Goal: Ask a question

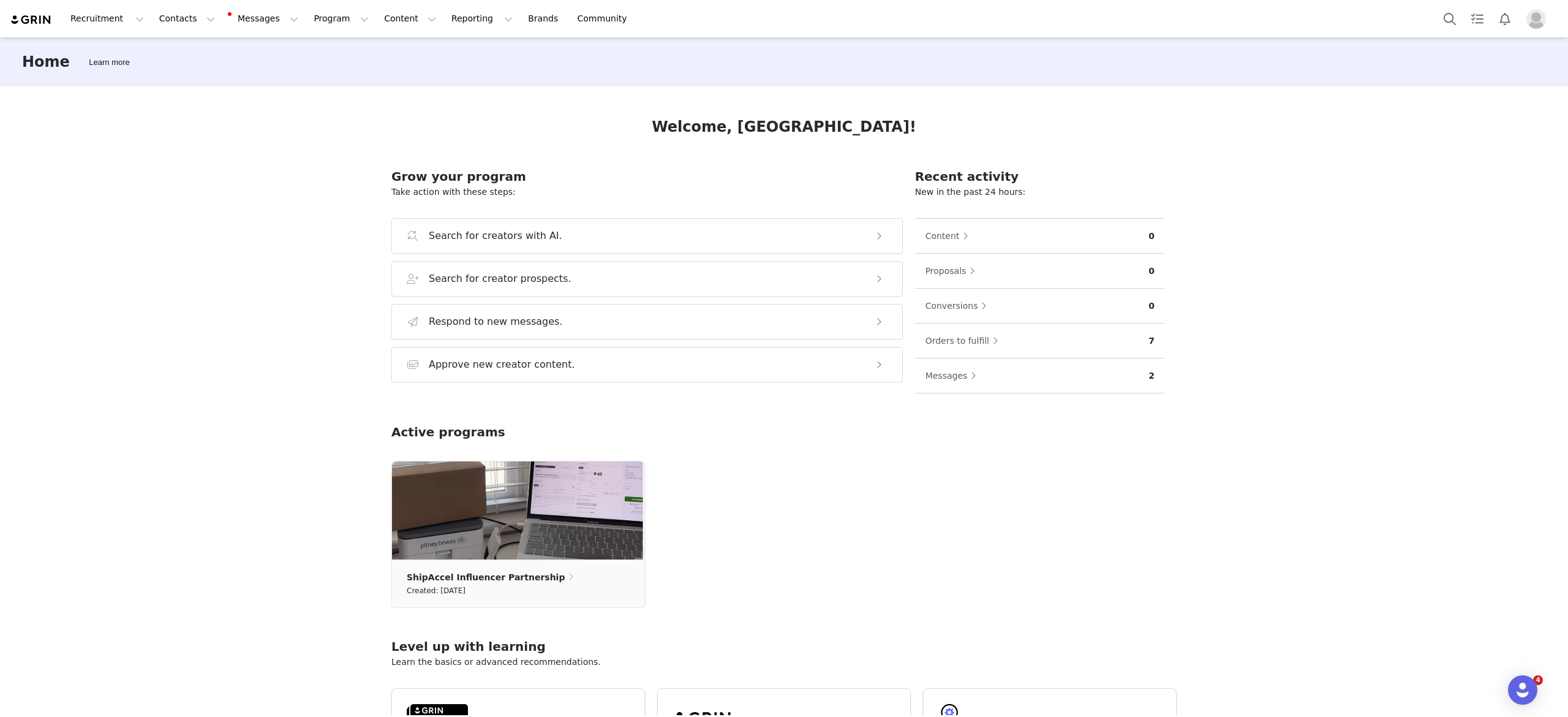
click at [49, 68] on h3 "Home" at bounding box center [46, 62] width 48 height 22
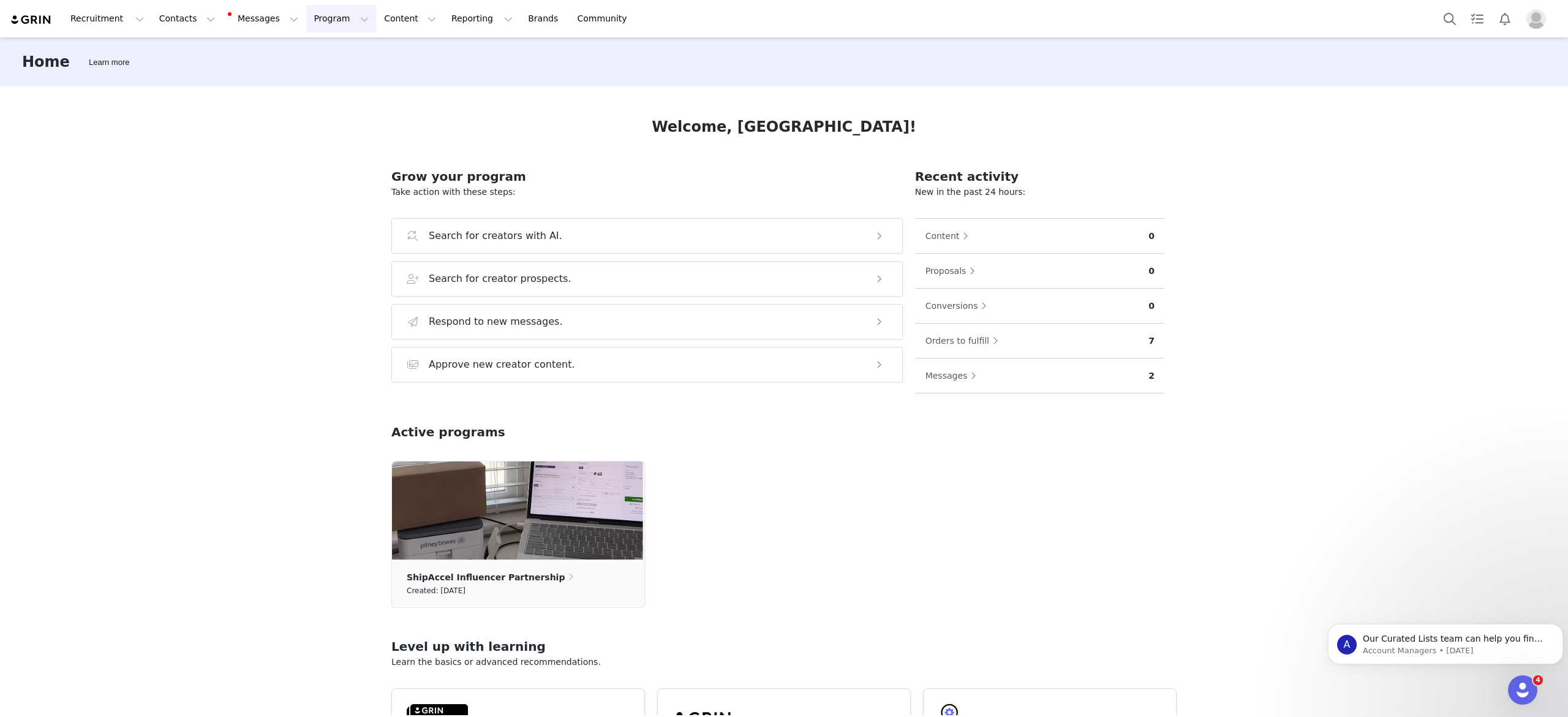
click at [307, 24] on button "Program Program" at bounding box center [342, 18] width 70 height 27
click at [317, 122] on p "Affiliates" at bounding box center [305, 122] width 37 height 13
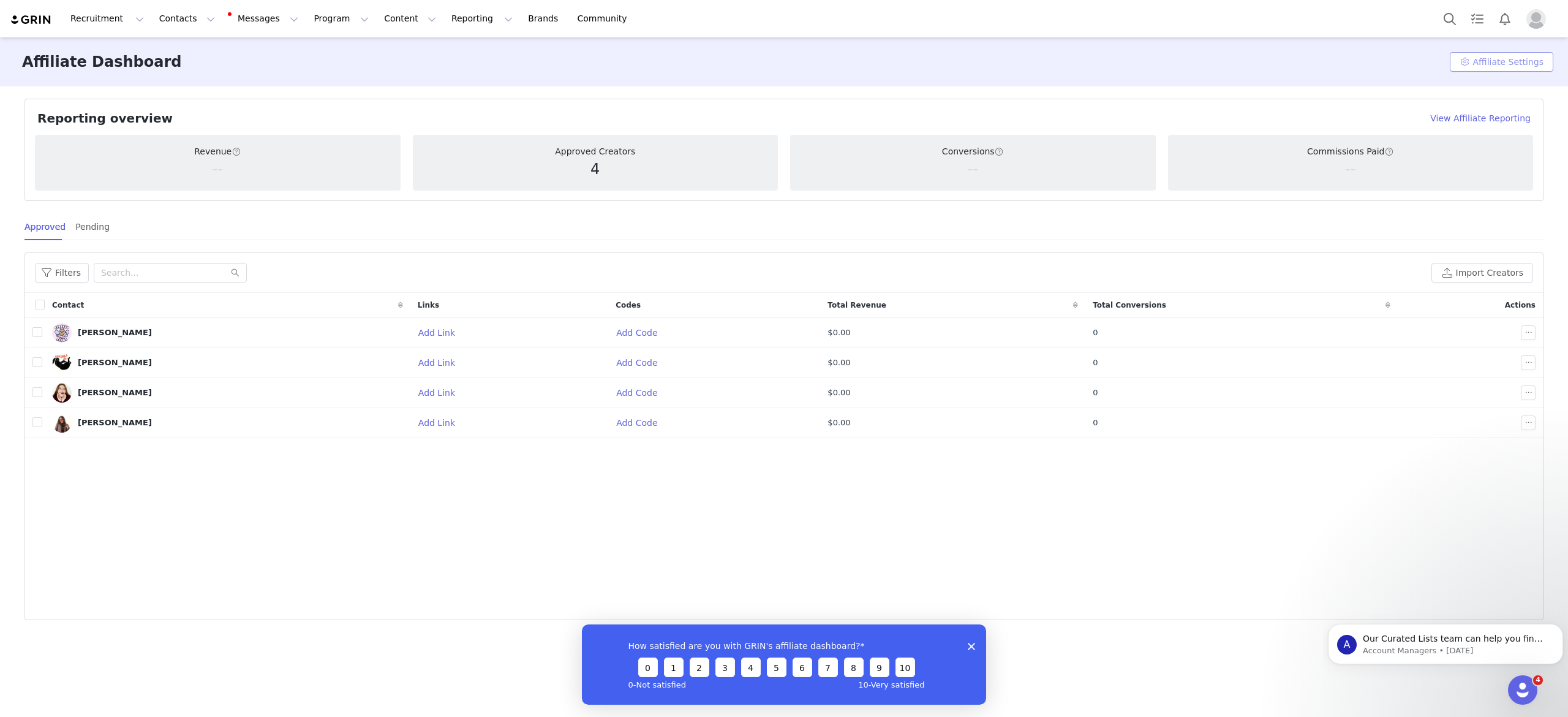
click at [1498, 62] on button "Affiliate Settings" at bounding box center [1502, 62] width 103 height 20
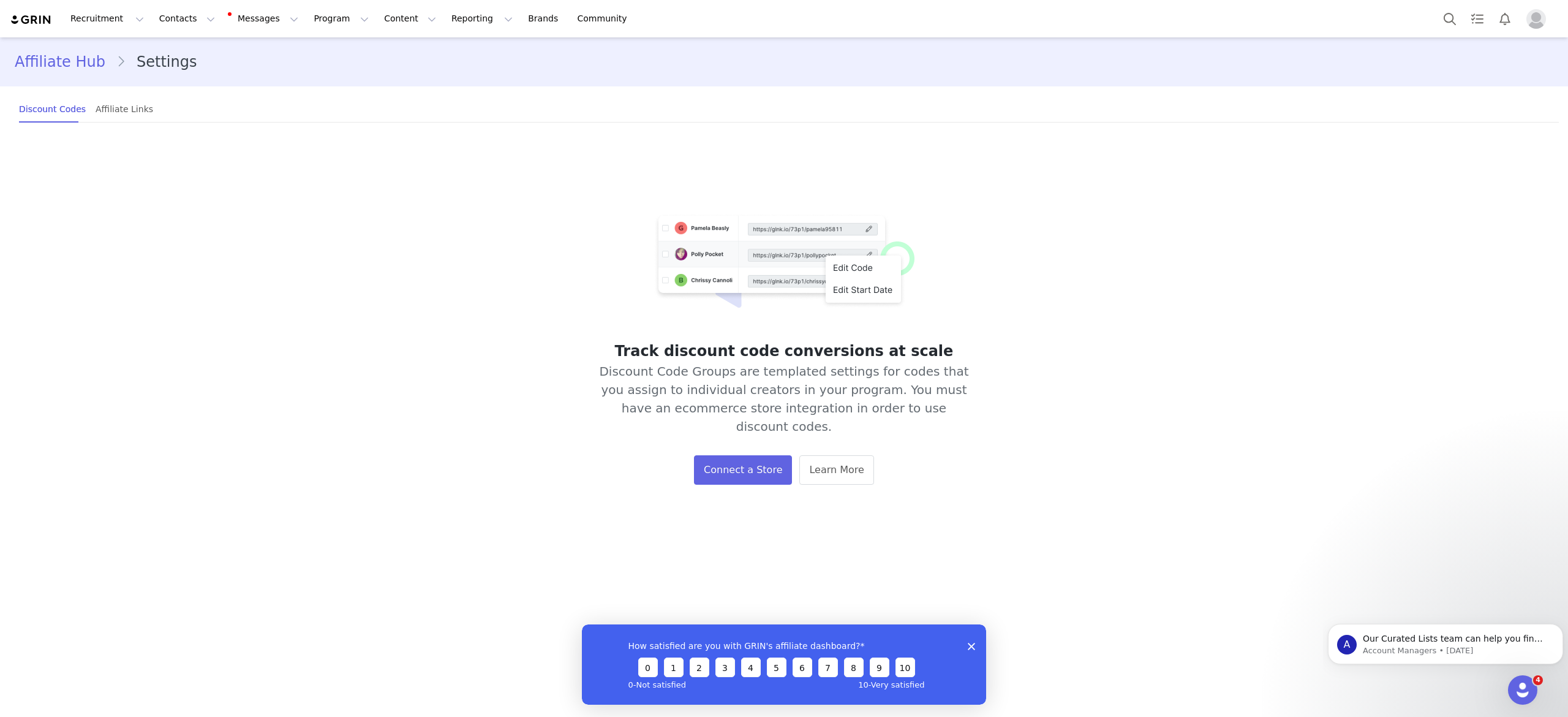
click at [47, 58] on link "Affiliate Hub" at bounding box center [65, 62] width 102 height 22
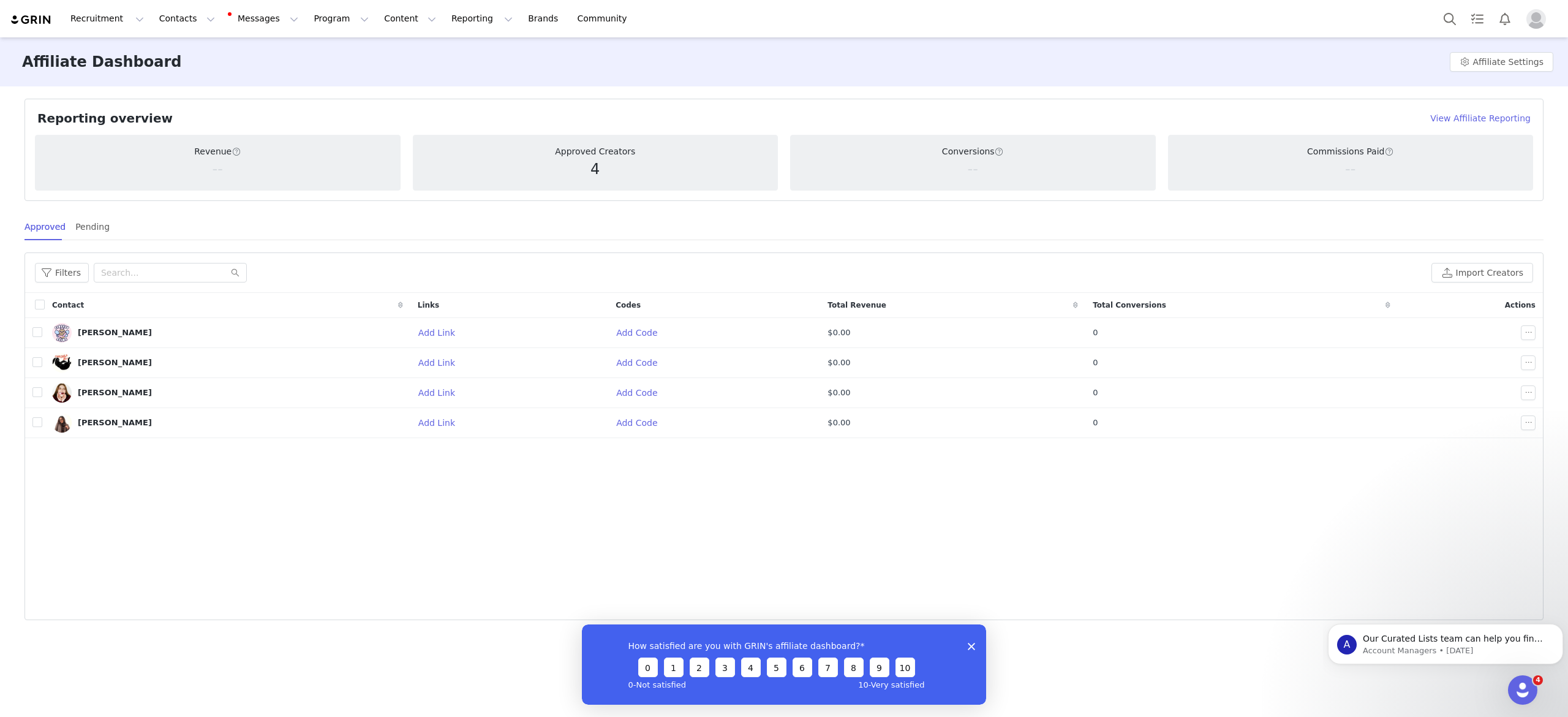
click at [14, 17] on img at bounding box center [31, 20] width 43 height 11
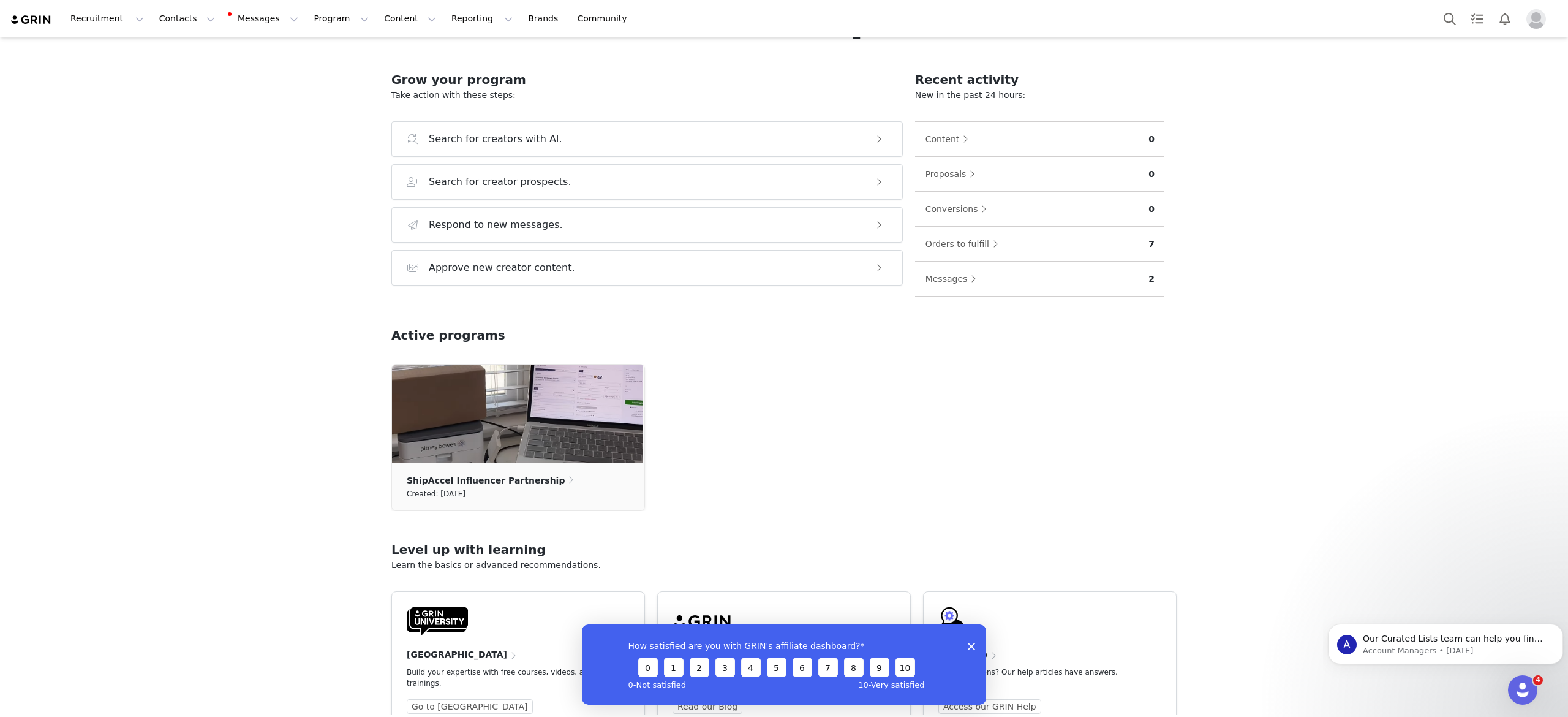
scroll to position [141, 0]
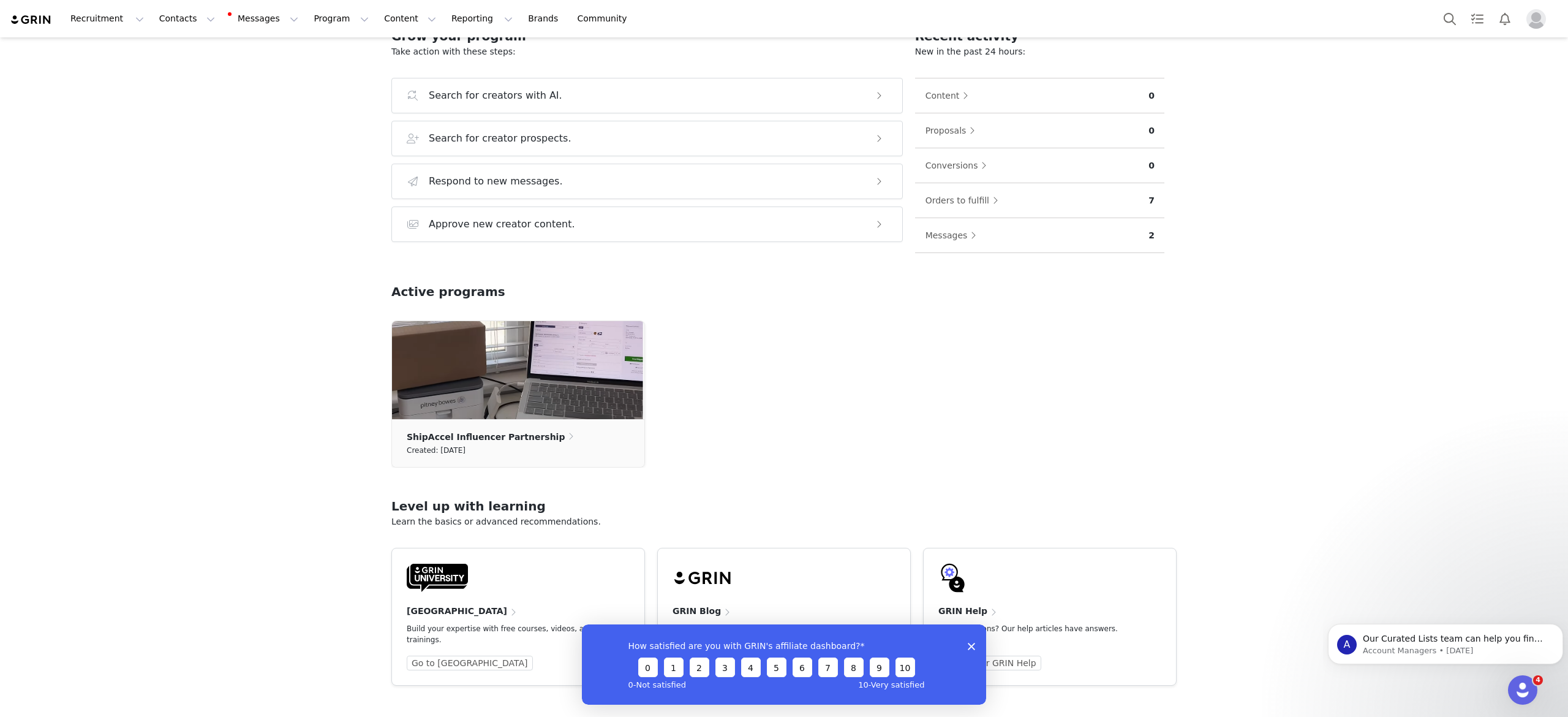
click at [973, 647] on polygon "Close survey" at bounding box center [972, 646] width 8 height 8
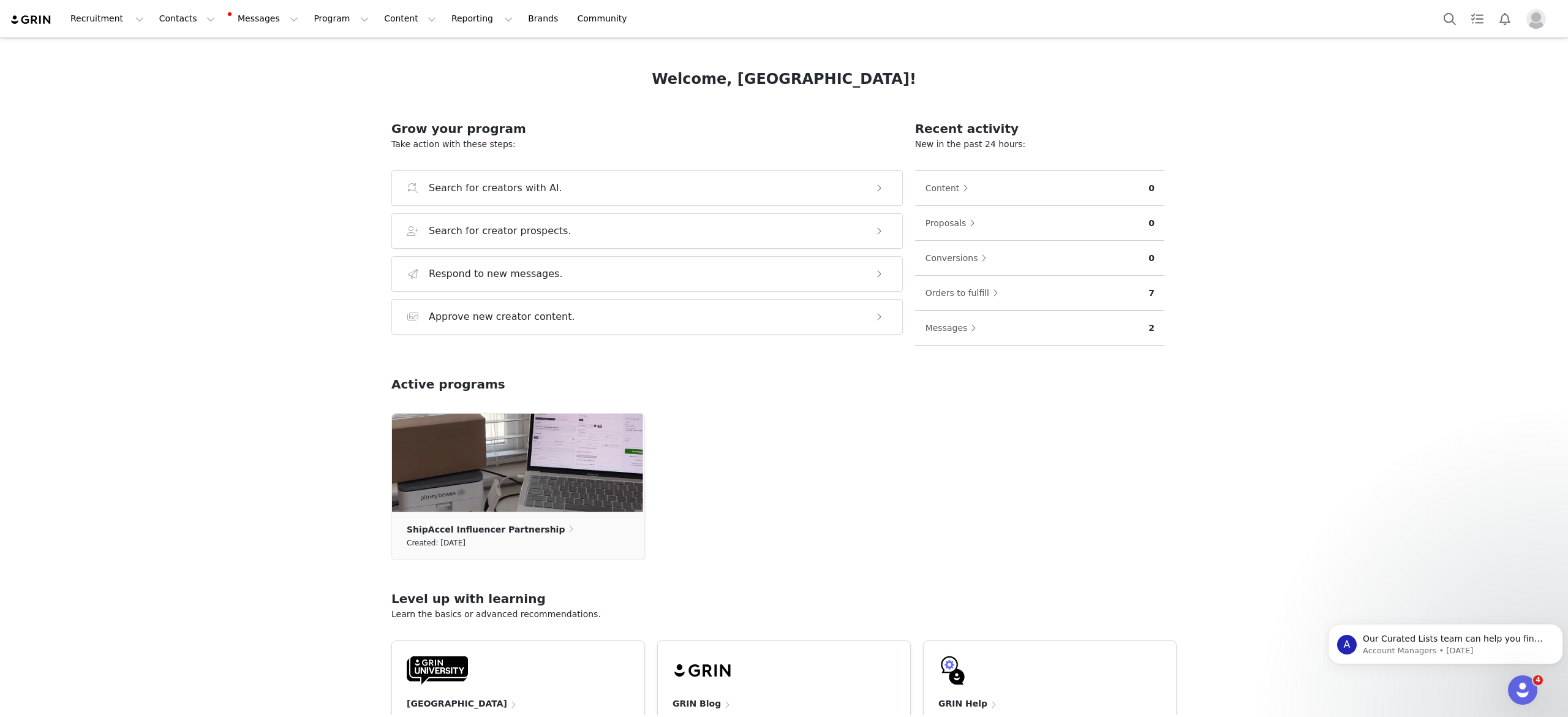
scroll to position [0, 0]
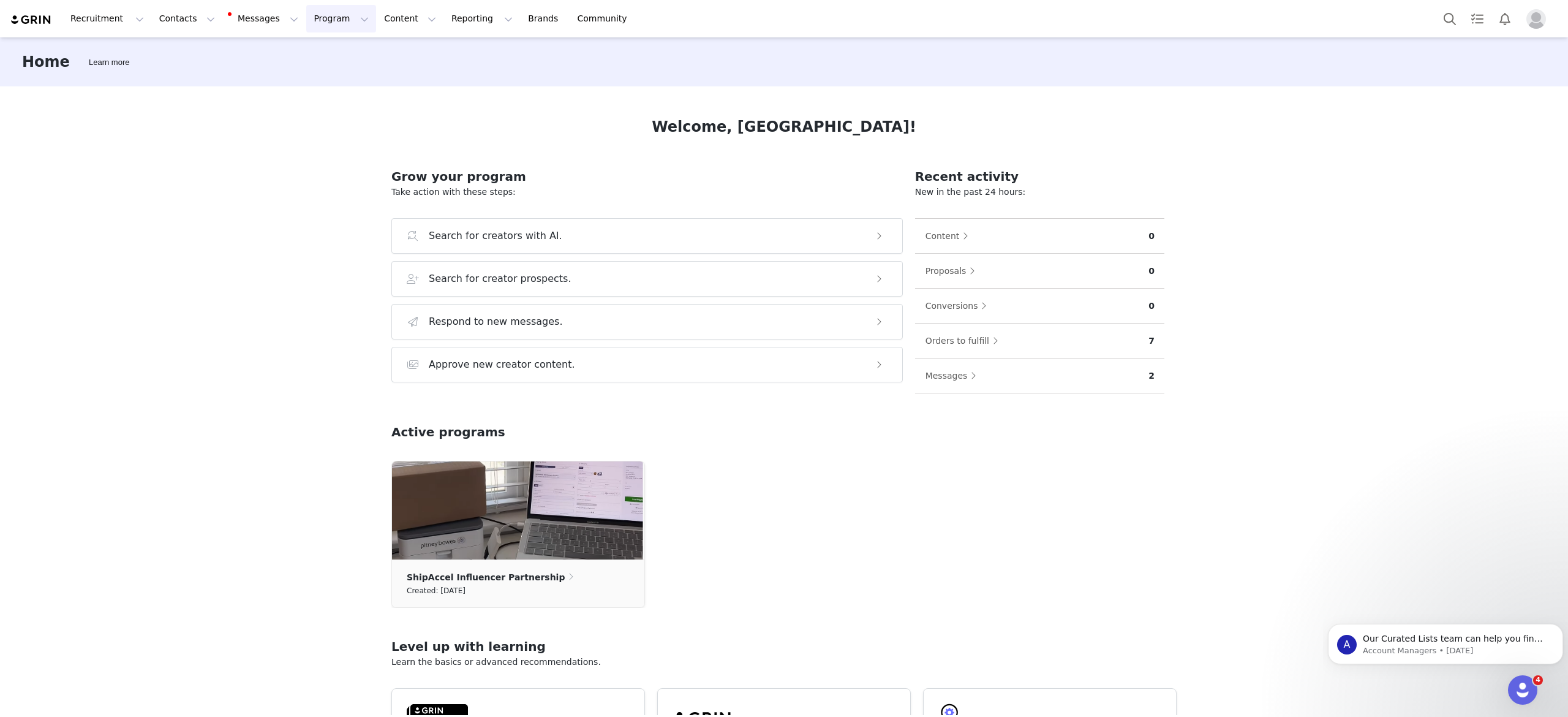
click at [307, 24] on button "Program Program" at bounding box center [342, 18] width 70 height 27
click at [152, 24] on button "Contacts Contacts" at bounding box center [187, 18] width 71 height 27
click at [116, 21] on button "Recruitment Recruitment" at bounding box center [107, 18] width 88 height 27
click at [520, 20] on link "Brands Brands" at bounding box center [545, 18] width 49 height 27
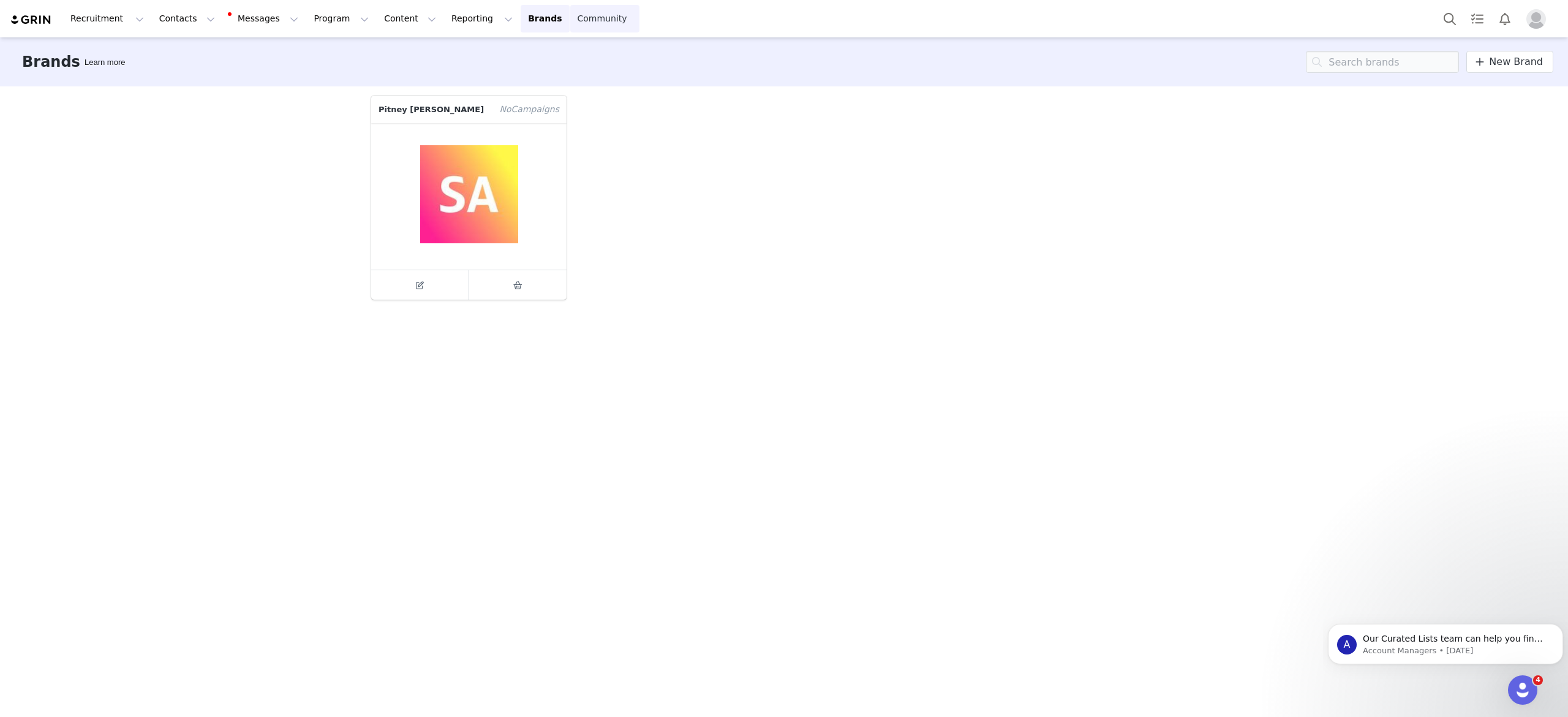
click at [571, 21] on link "Community Community" at bounding box center [606, 18] width 70 height 27
click at [418, 36] on div "Recruitment Recruitment Creator Search Curated Lists Landing Pages Web Extensio…" at bounding box center [784, 18] width 1568 height 37
click at [444, 21] on button "Reporting Reporting" at bounding box center [482, 18] width 76 height 27
click at [377, 18] on button "Content Content" at bounding box center [410, 18] width 67 height 27
click at [307, 22] on button "Program Program" at bounding box center [342, 18] width 70 height 27
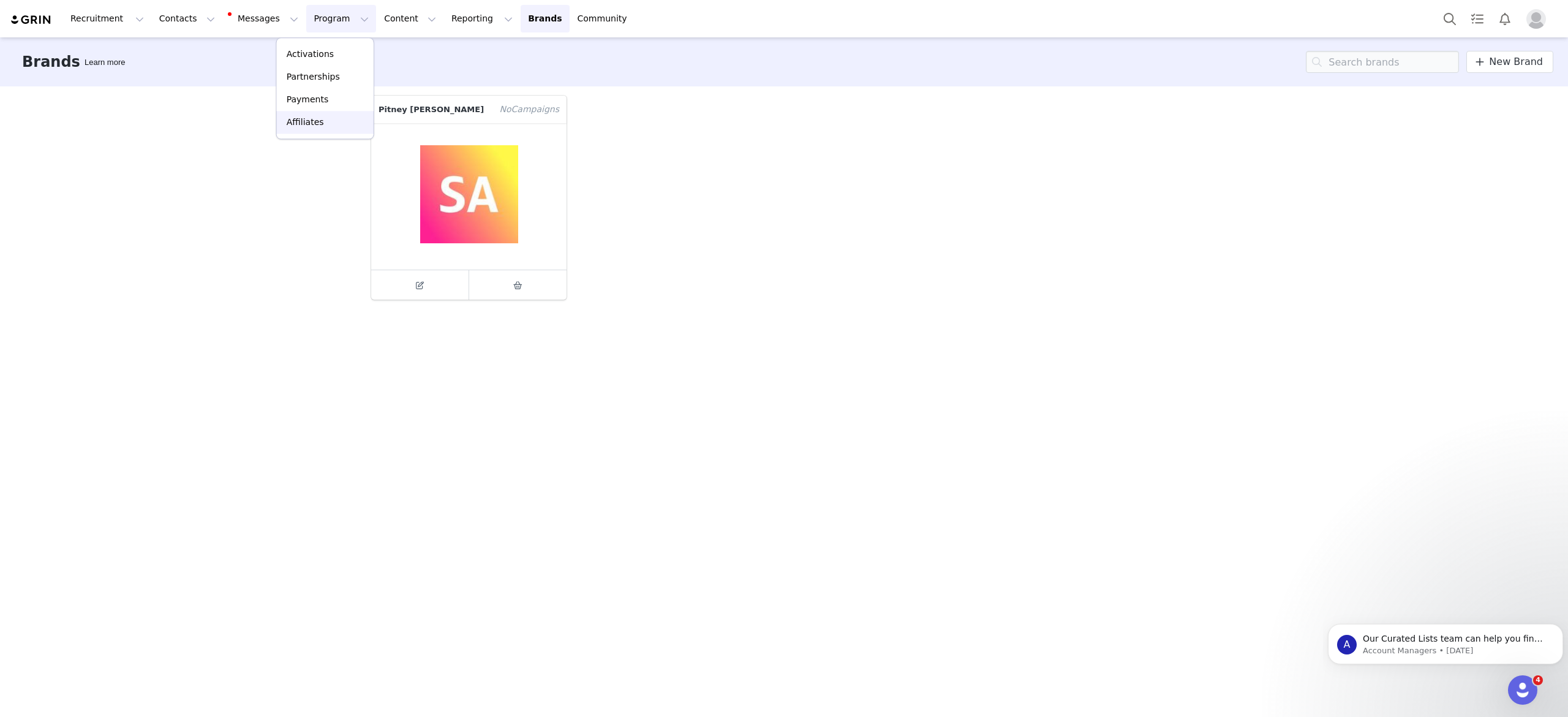
click at [309, 127] on p "Affiliates" at bounding box center [305, 122] width 37 height 13
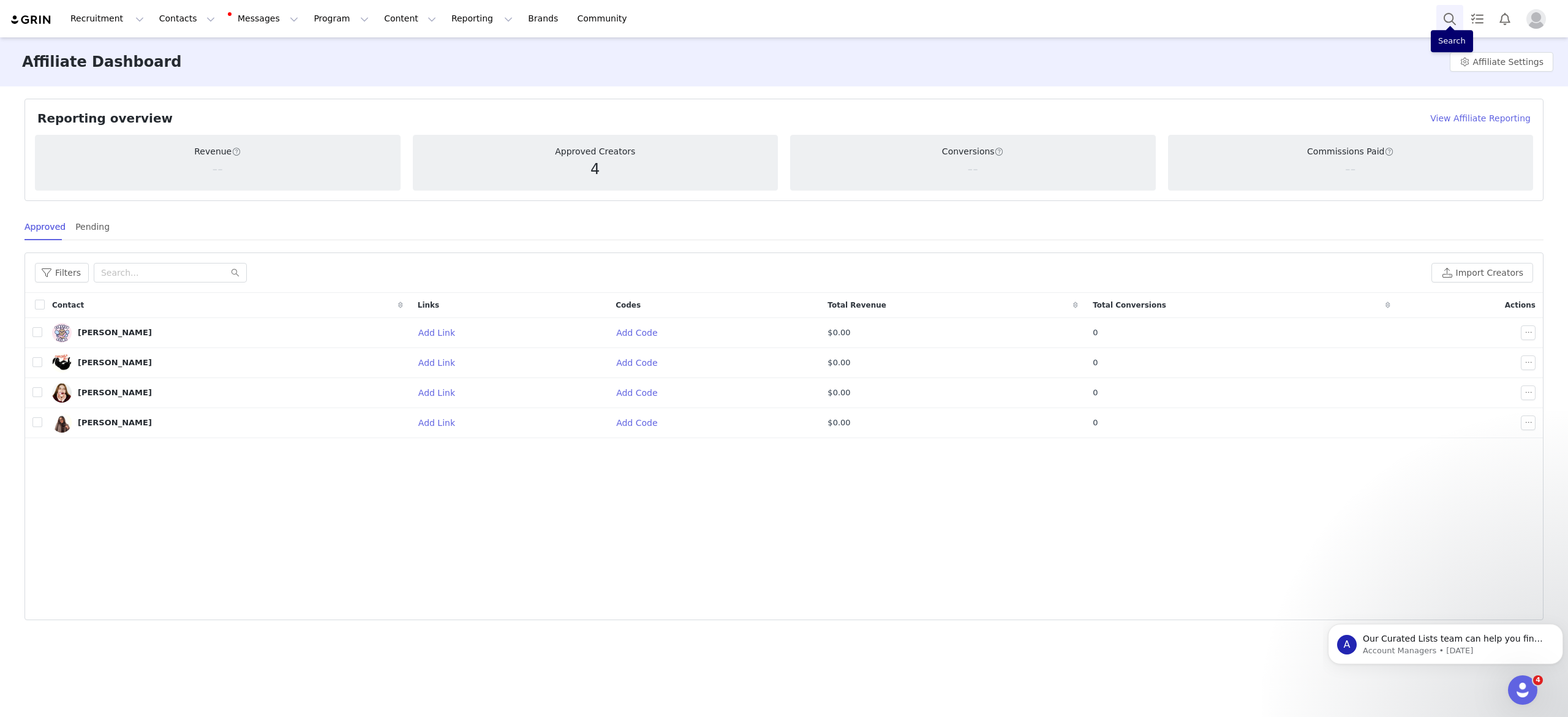
click at [1451, 24] on button "Search" at bounding box center [1449, 18] width 27 height 27
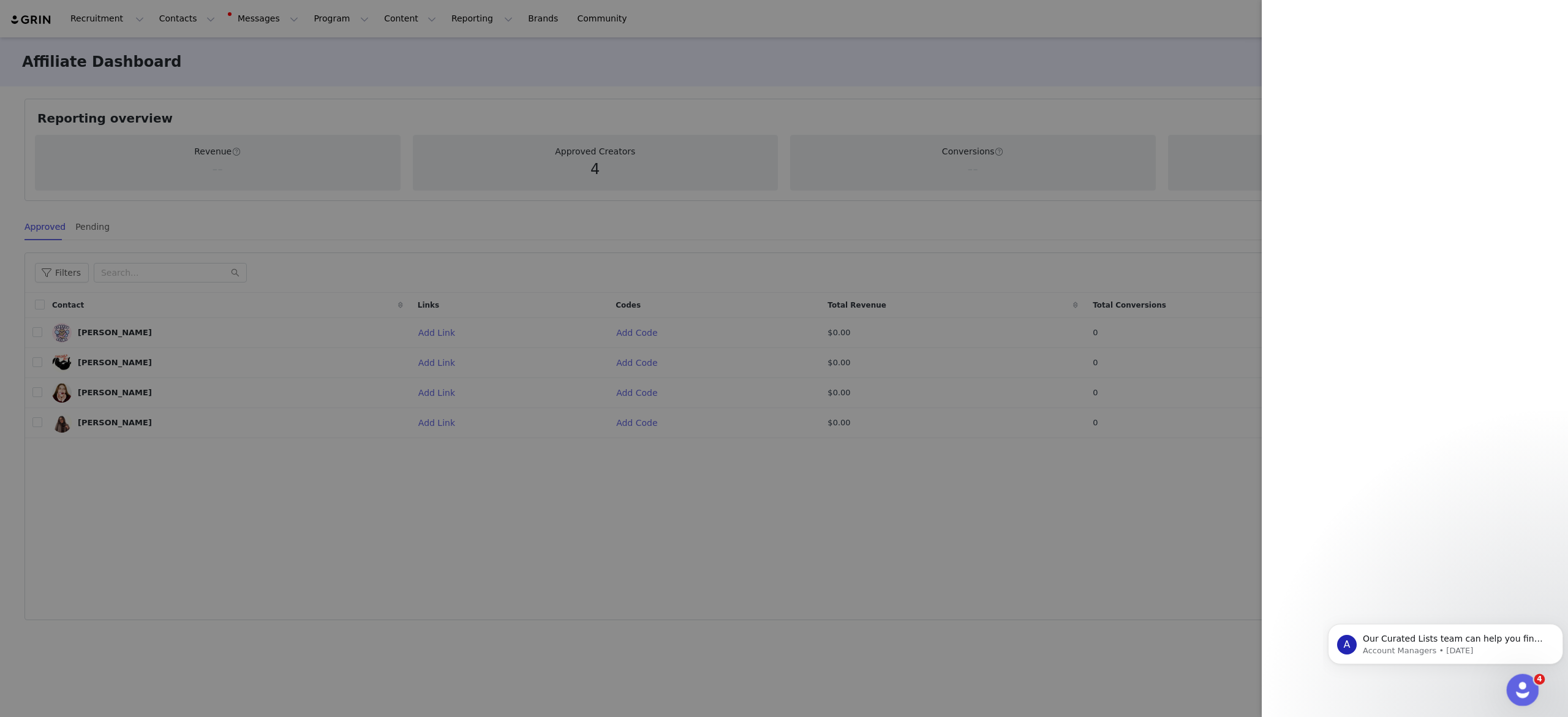
click at [1513, 691] on icon "Open Intercom Messenger" at bounding box center [1521, 688] width 21 height 21
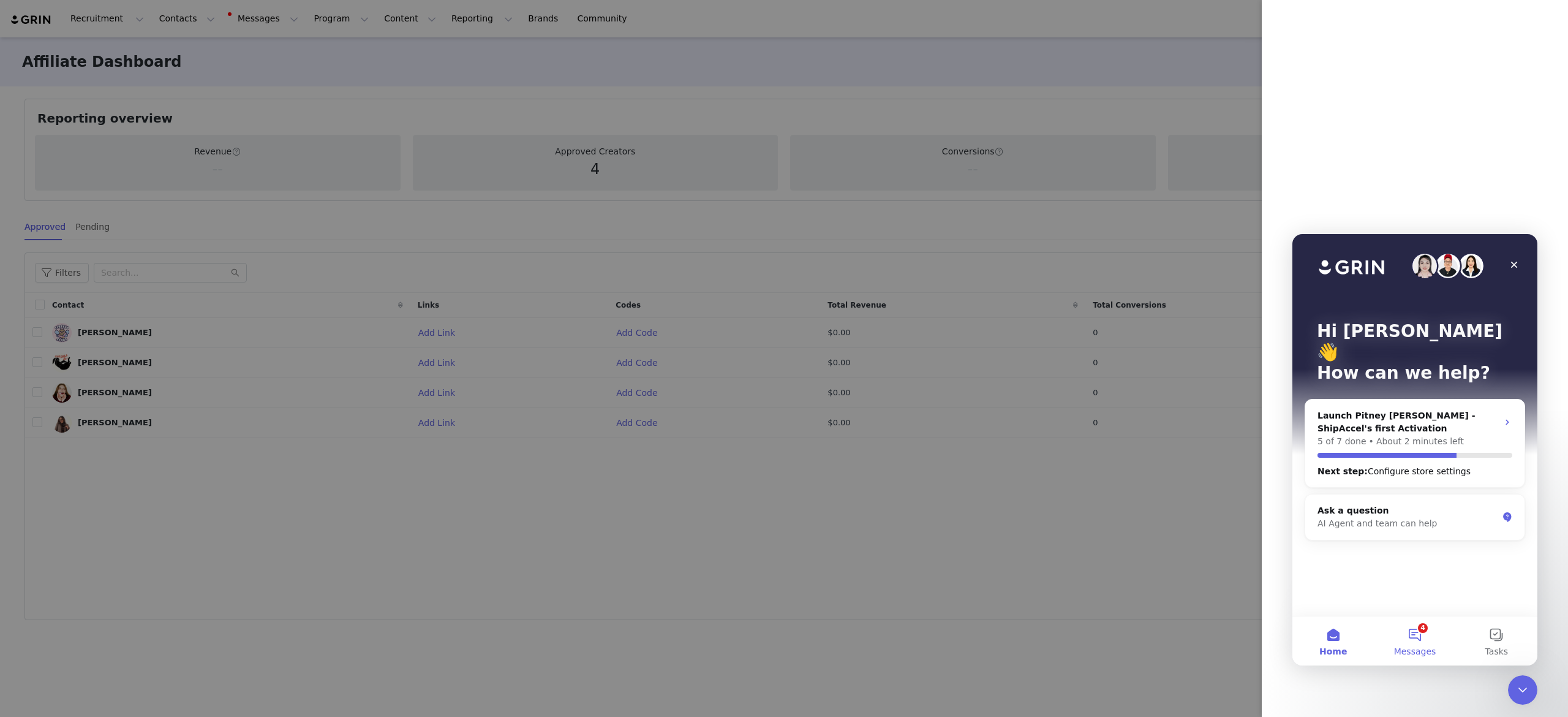
click at [1429, 639] on button "4 Messages" at bounding box center [1414, 641] width 81 height 49
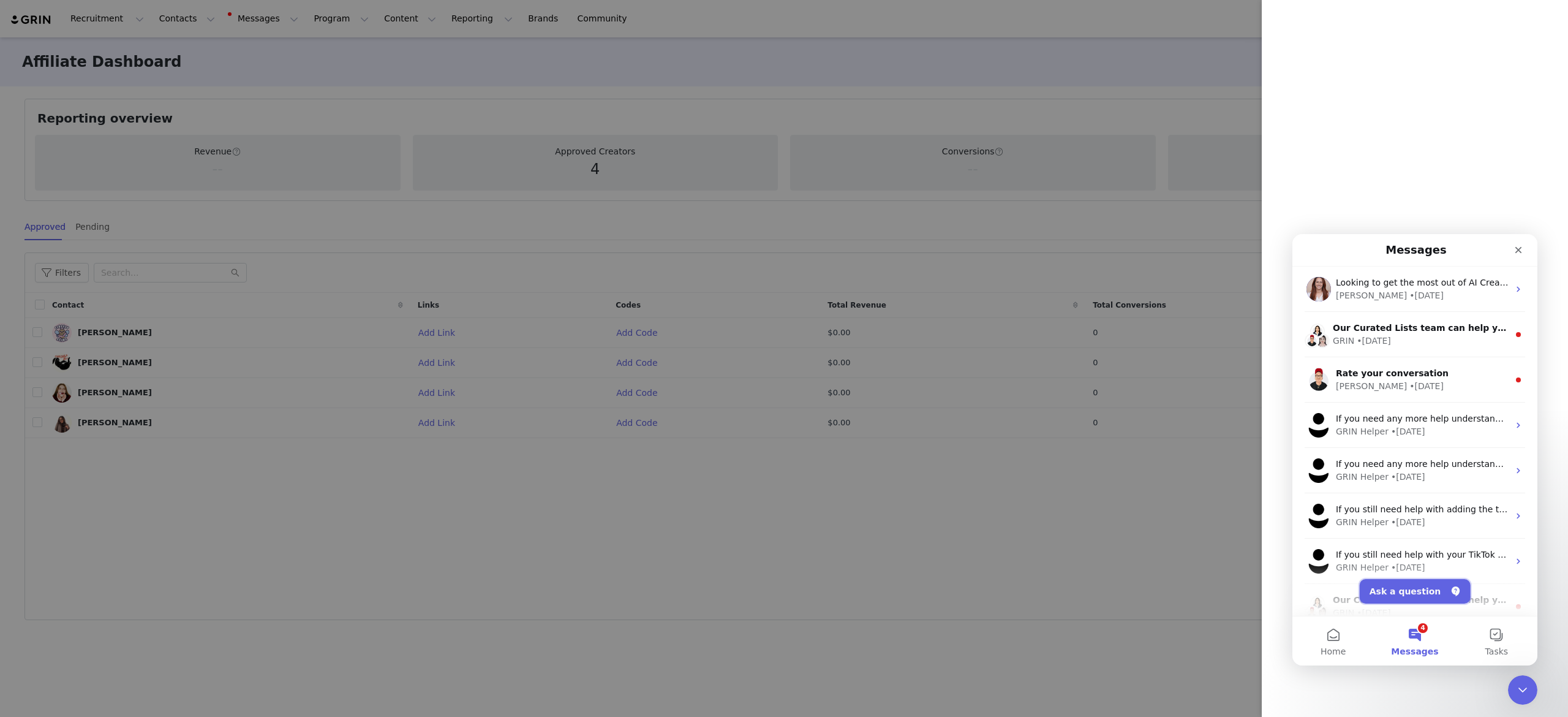
click at [1401, 594] on button "Ask a question" at bounding box center [1415, 591] width 111 height 24
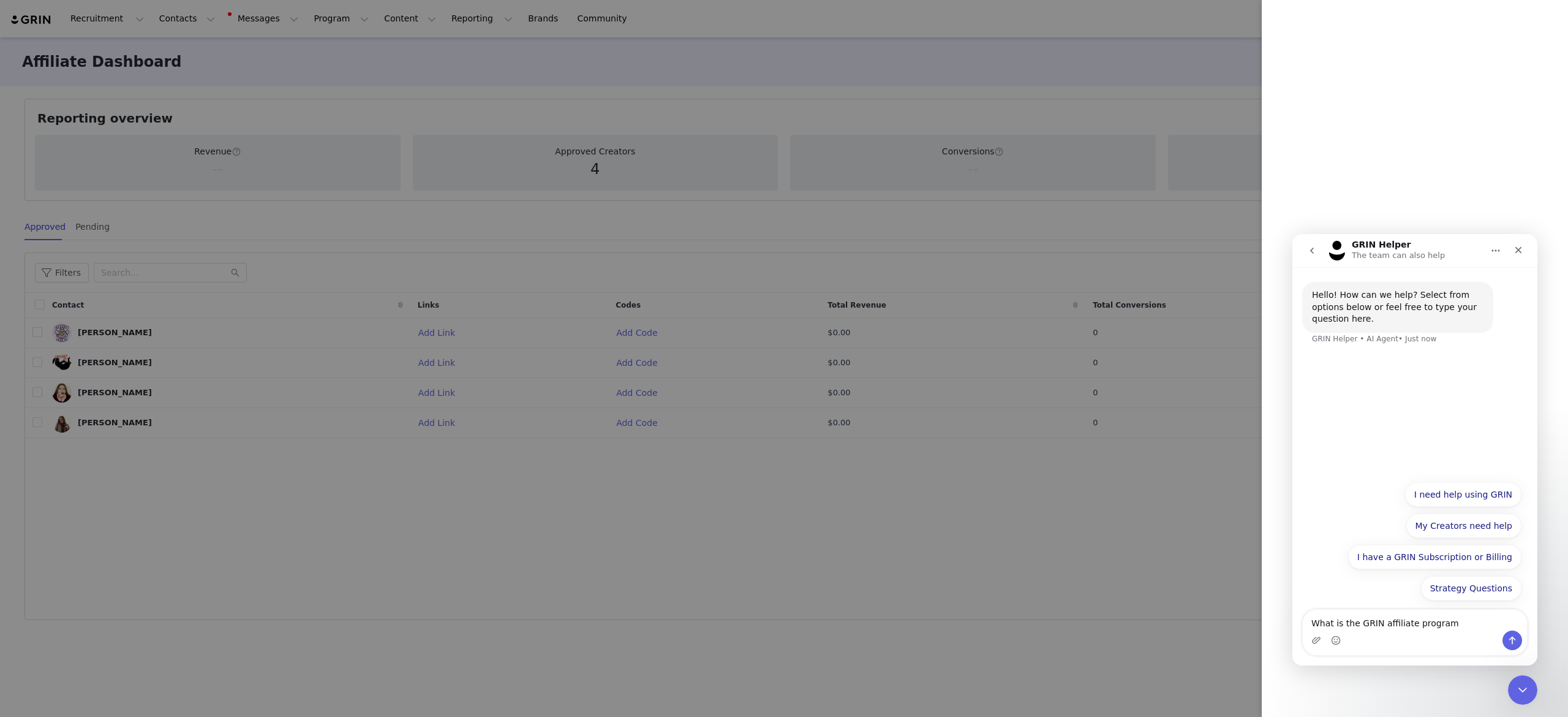
type textarea "What is the GRIN affiliate program?"
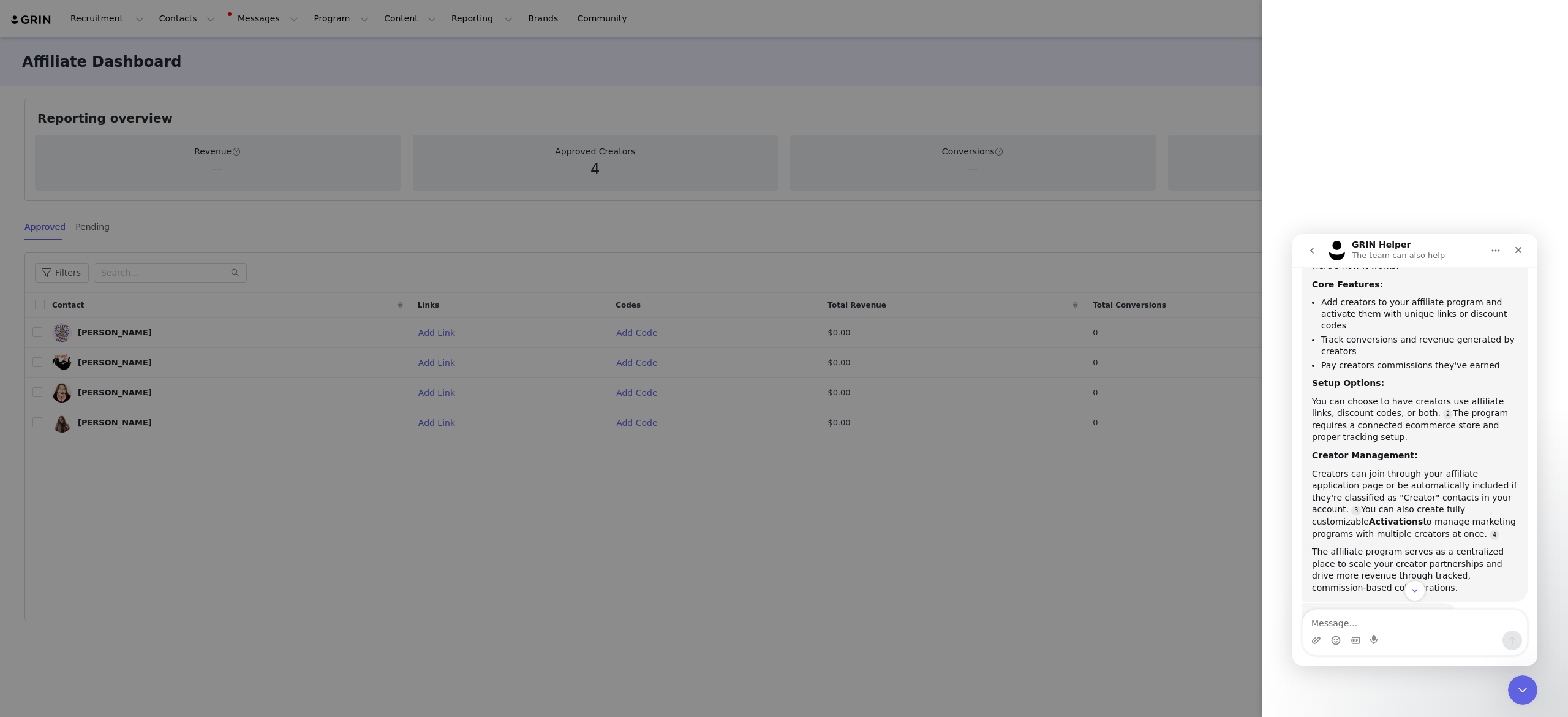
scroll to position [201, 0]
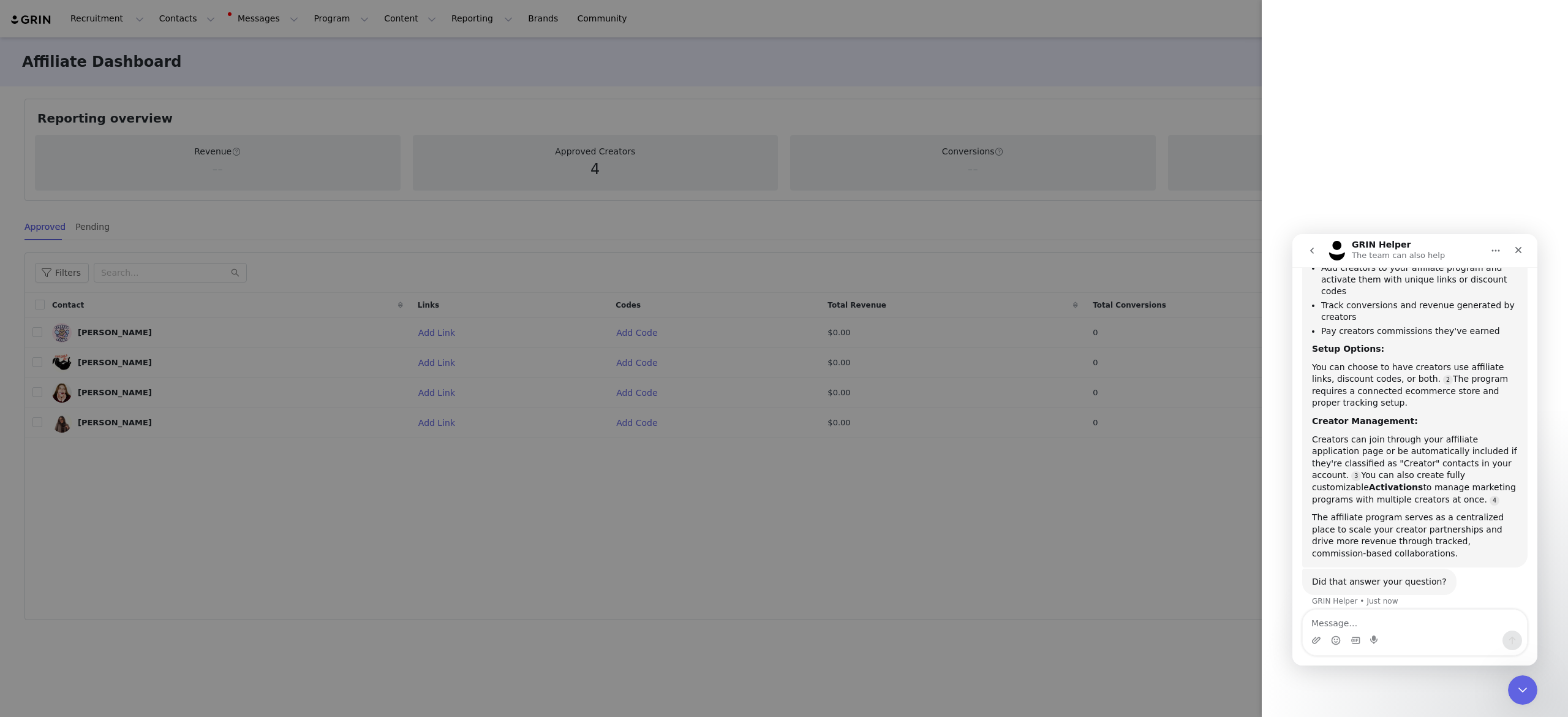
click at [1347, 620] on textarea "Message…" at bounding box center [1415, 620] width 224 height 21
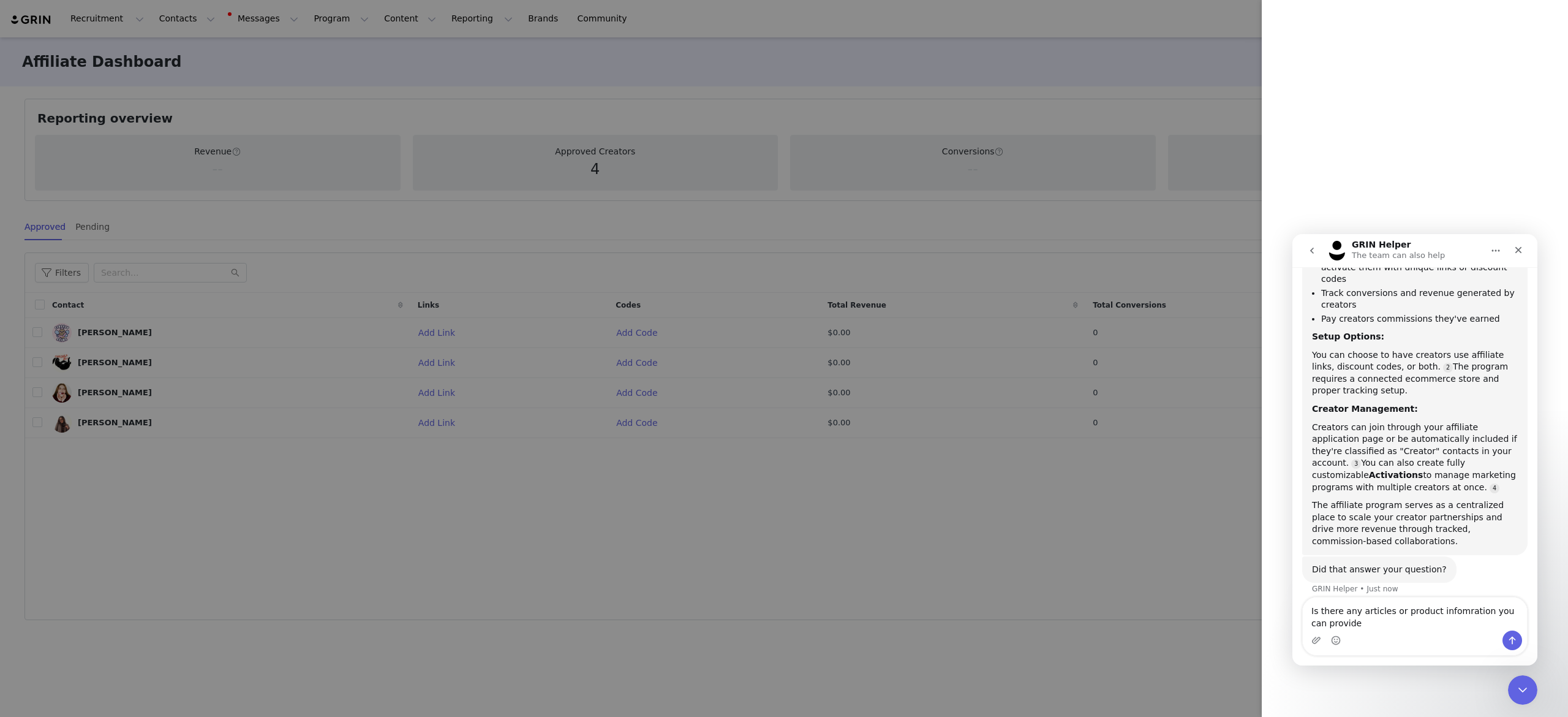
type textarea "Is there any articles or product infomration you can provide?"
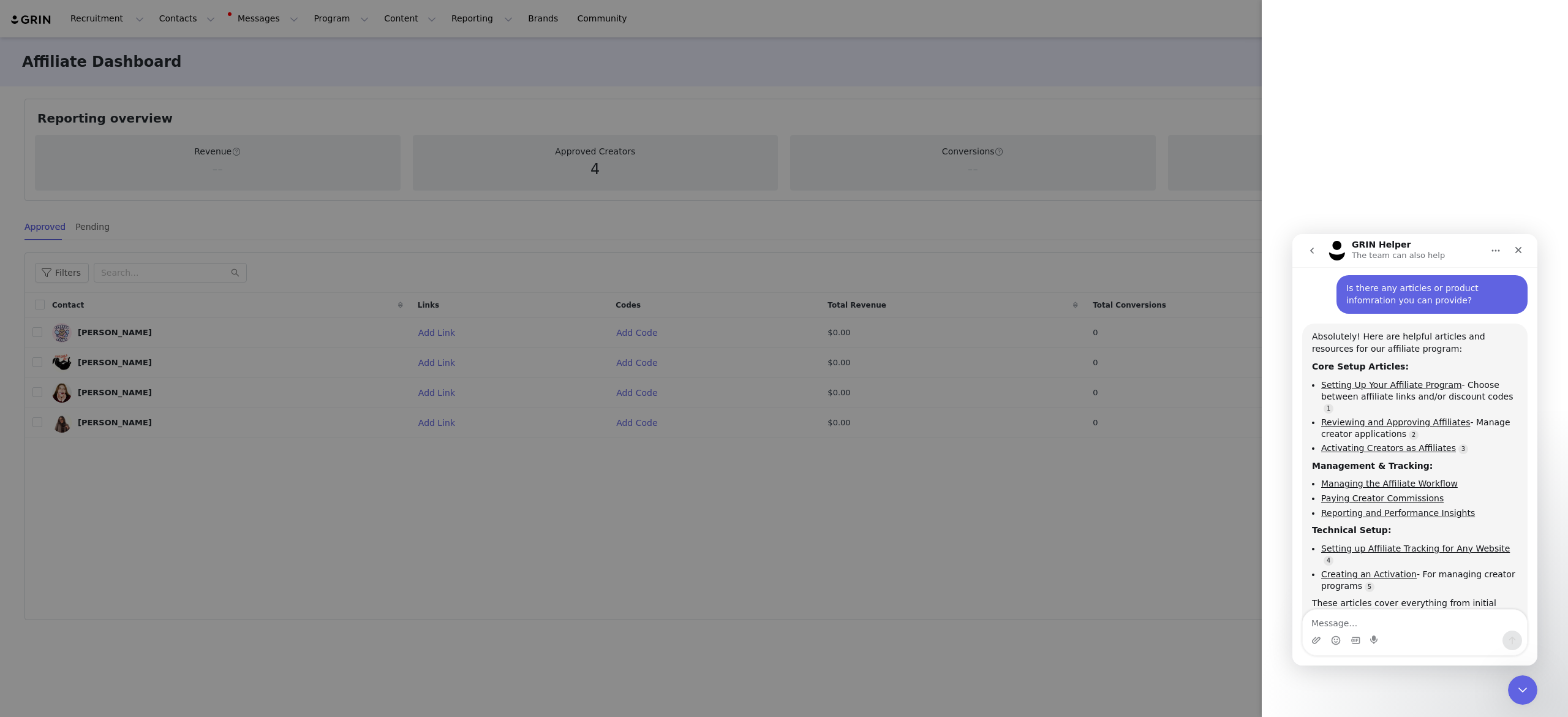
scroll to position [2, 0]
click at [1350, 626] on textarea "Message…" at bounding box center [1415, 620] width 224 height 21
click at [1337, 628] on textarea "Message…" at bounding box center [1415, 620] width 224 height 21
type textarea "More introductory: What it is, what it can do"
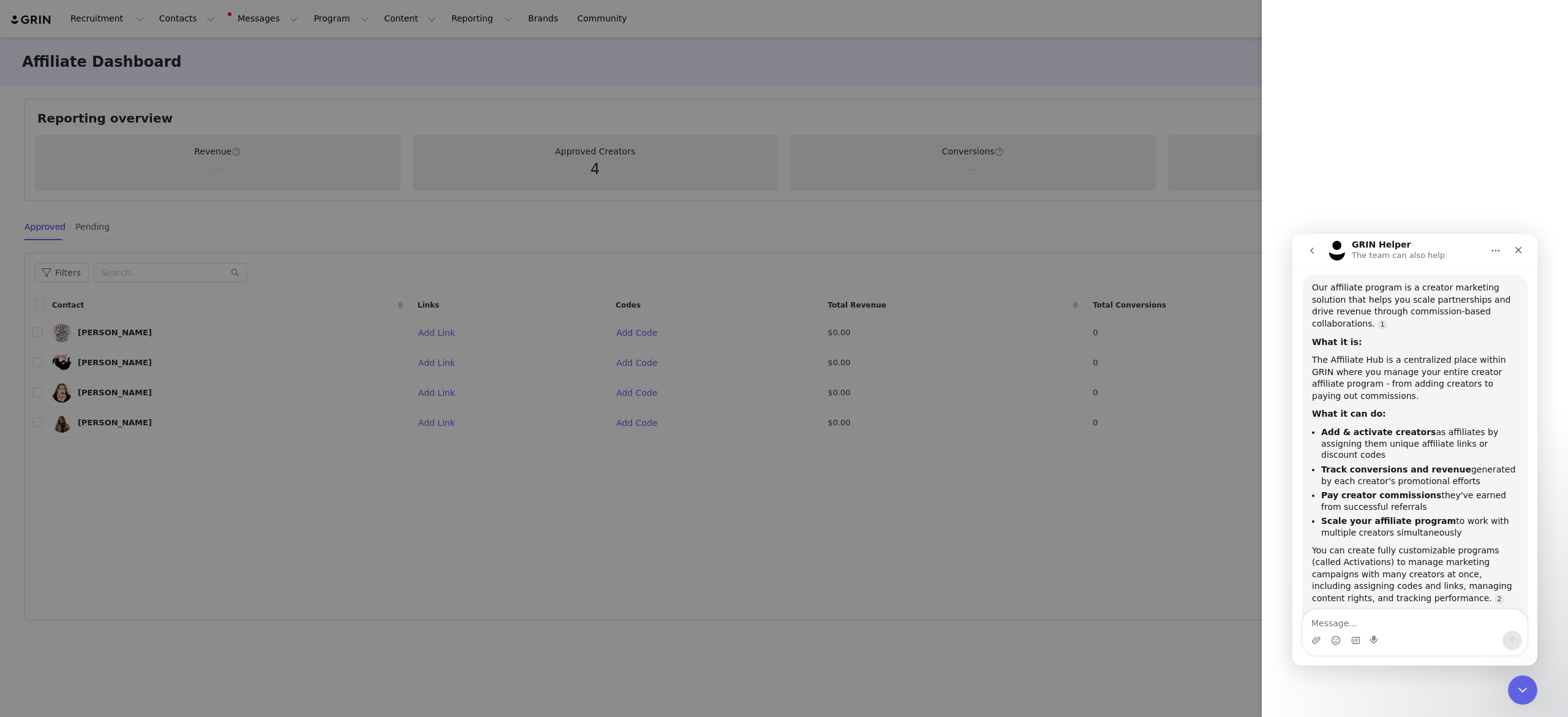
scroll to position [1011, 0]
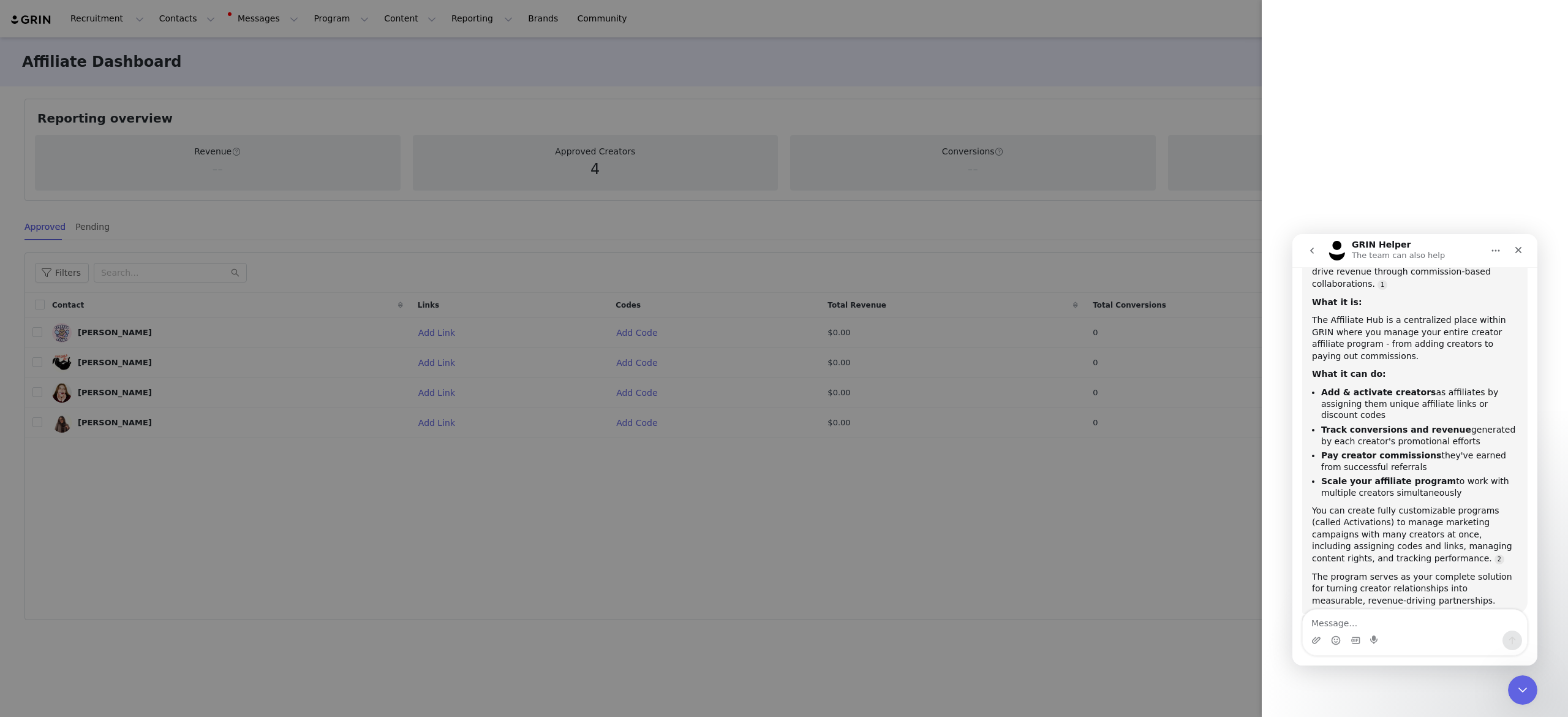
click at [1361, 614] on textarea "Message…" at bounding box center [1415, 620] width 224 height 21
type textarea "But I'd like something more detailed to review"
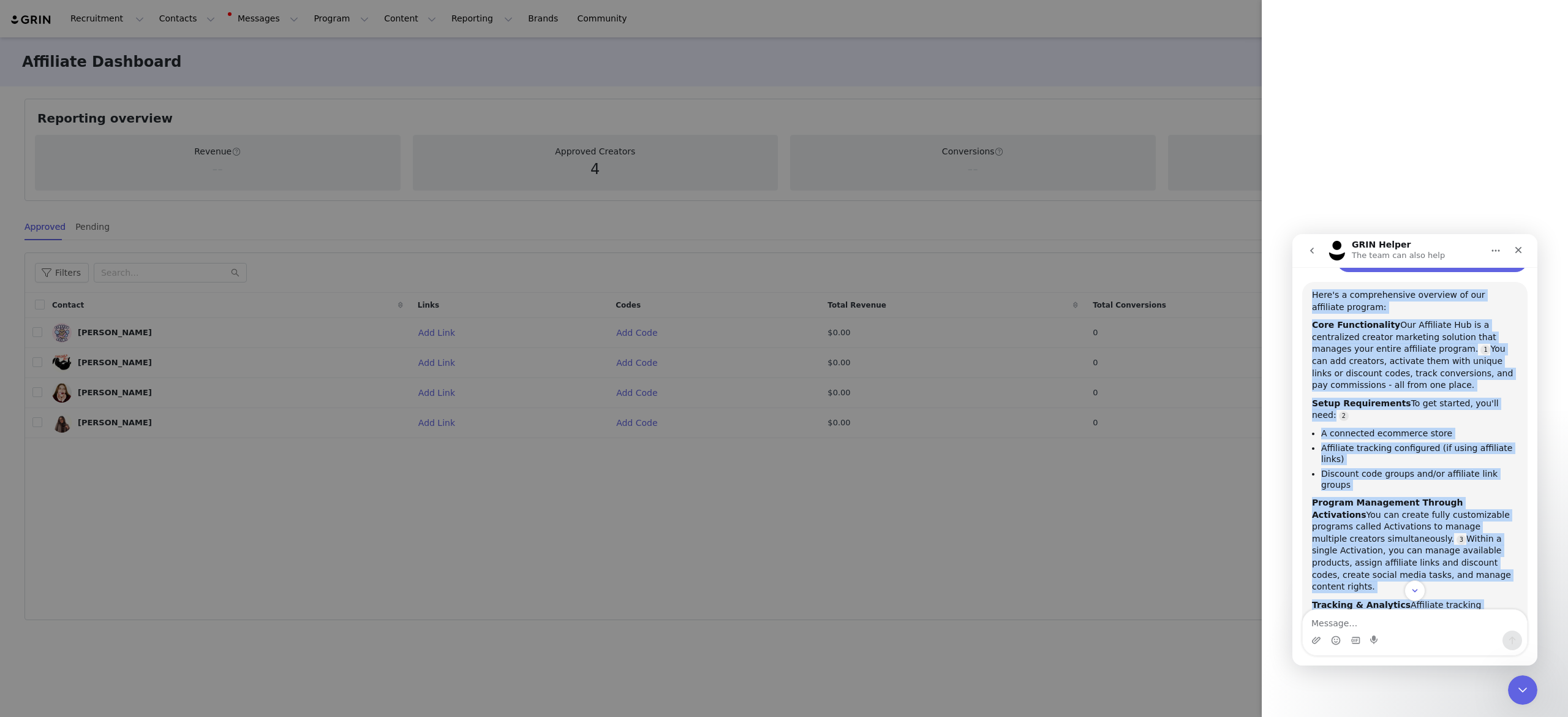
scroll to position [1579, 0]
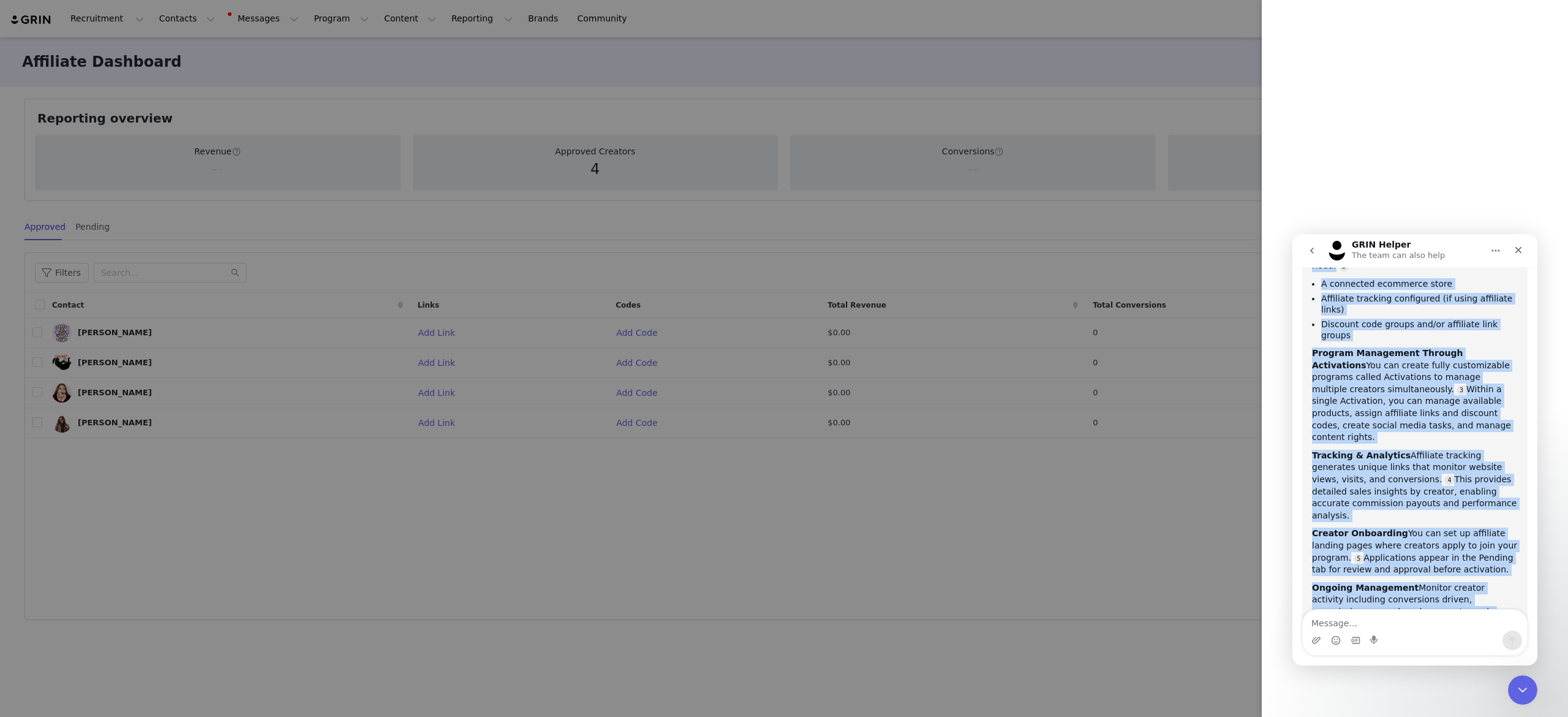
drag, startPoint x: 1312, startPoint y: 344, endPoint x: 1466, endPoint y: 549, distance: 256.4
click at [1466, 549] on div "Here's a comprehensive overview of our affiliate program: Core Functionality Ou…" at bounding box center [1415, 397] width 225 height 529
copy div "Here's a comprehensive overview of our affiliate program: Core Functionality Ou…"
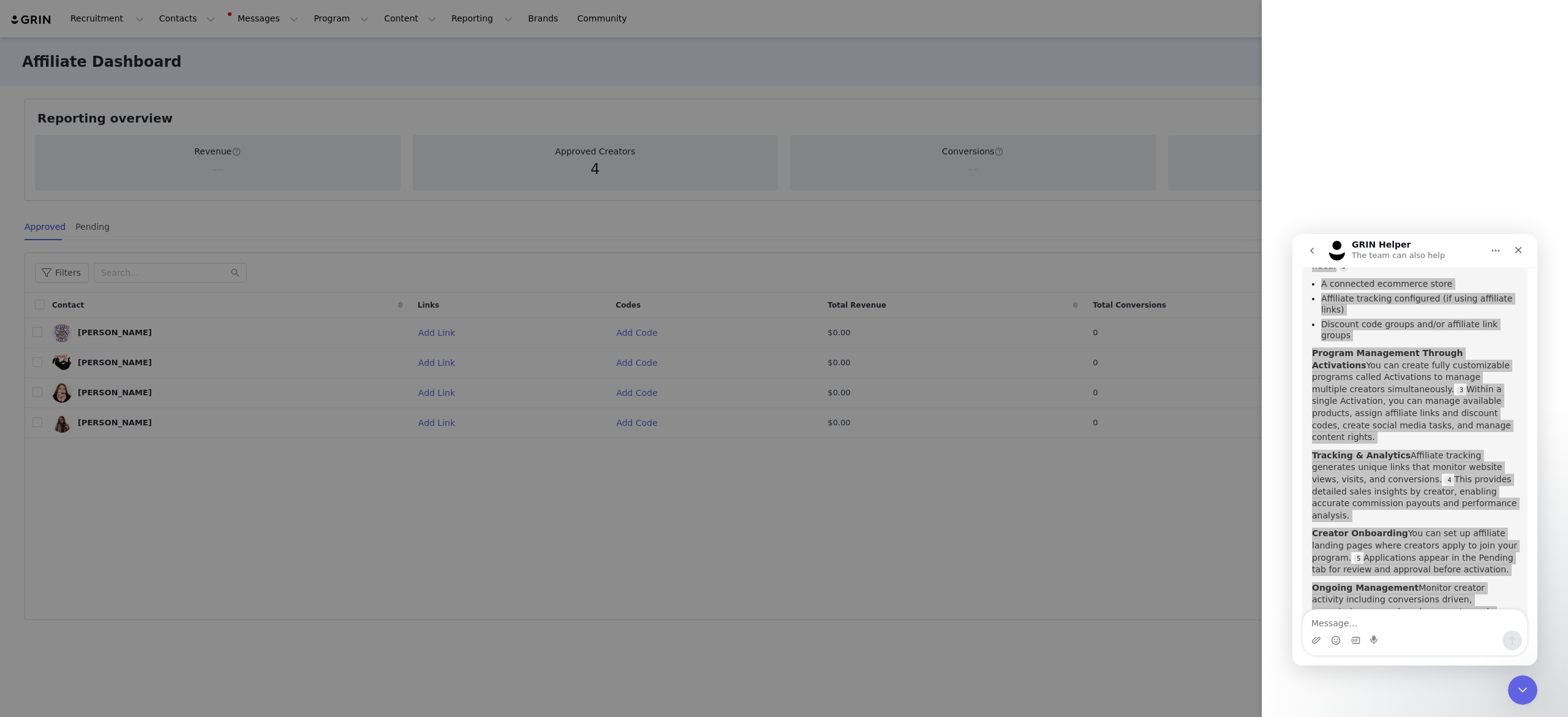
click at [1058, 614] on div at bounding box center [784, 358] width 1568 height 717
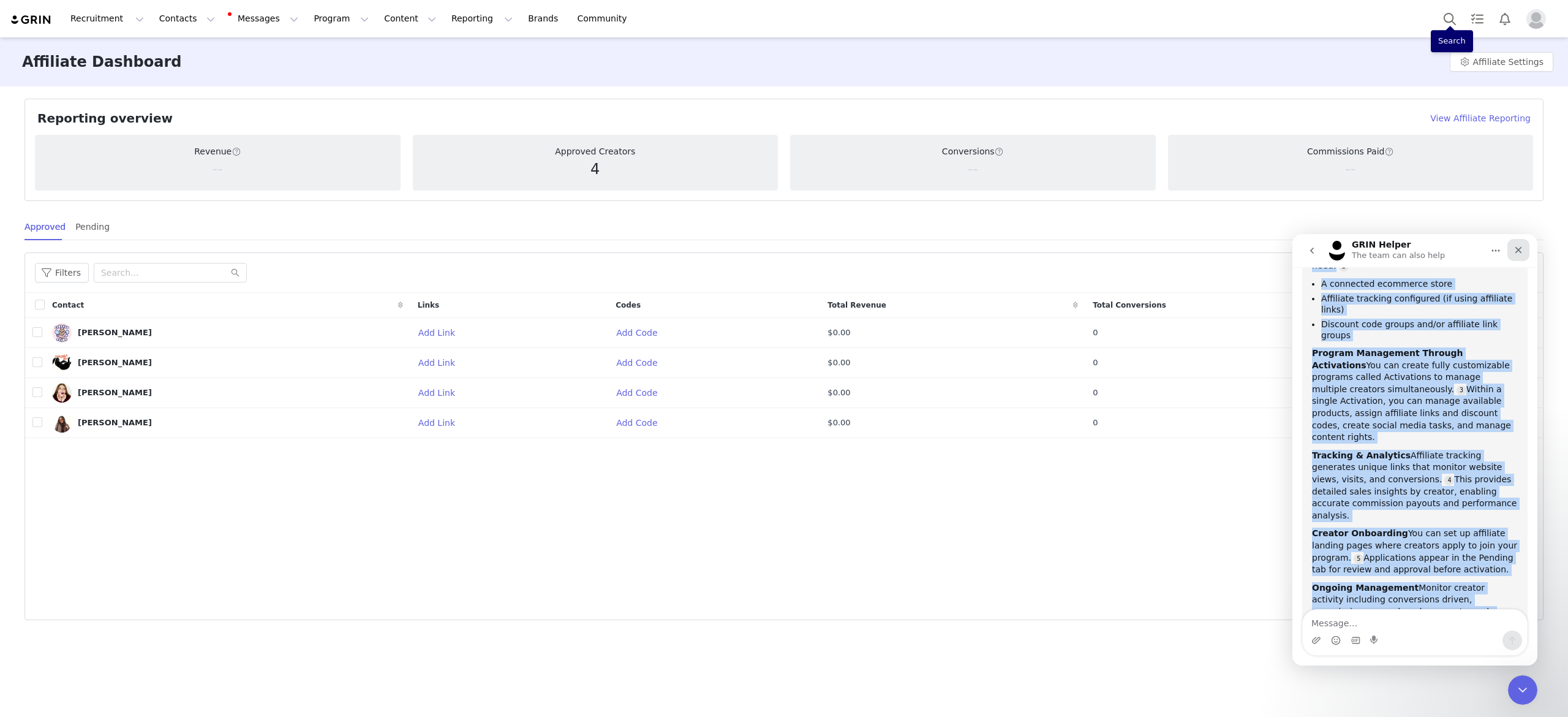
click at [1524, 250] on div "Close" at bounding box center [1518, 250] width 22 height 22
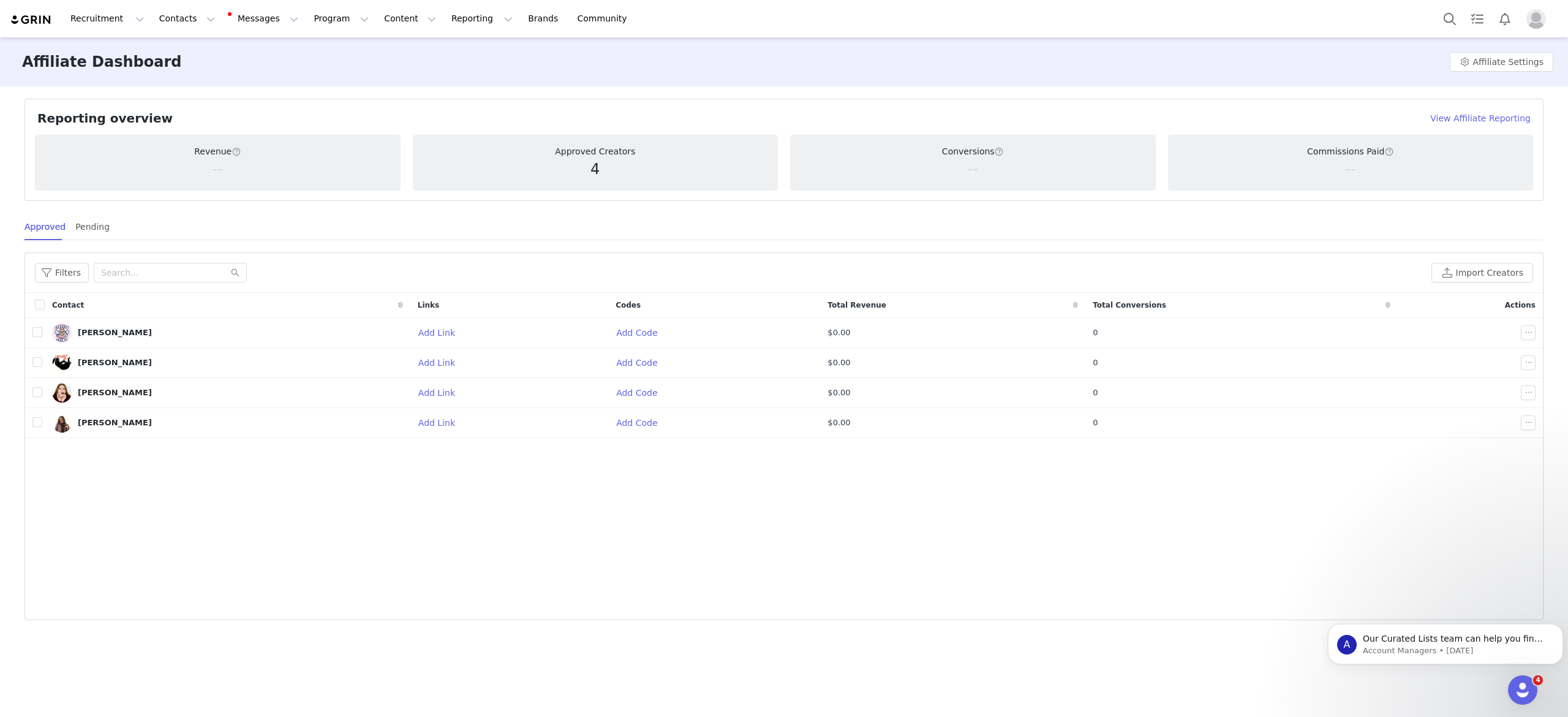
scroll to position [1579, 0]
click at [1516, 685] on icon "Open Intercom Messenger" at bounding box center [1521, 688] width 21 height 21
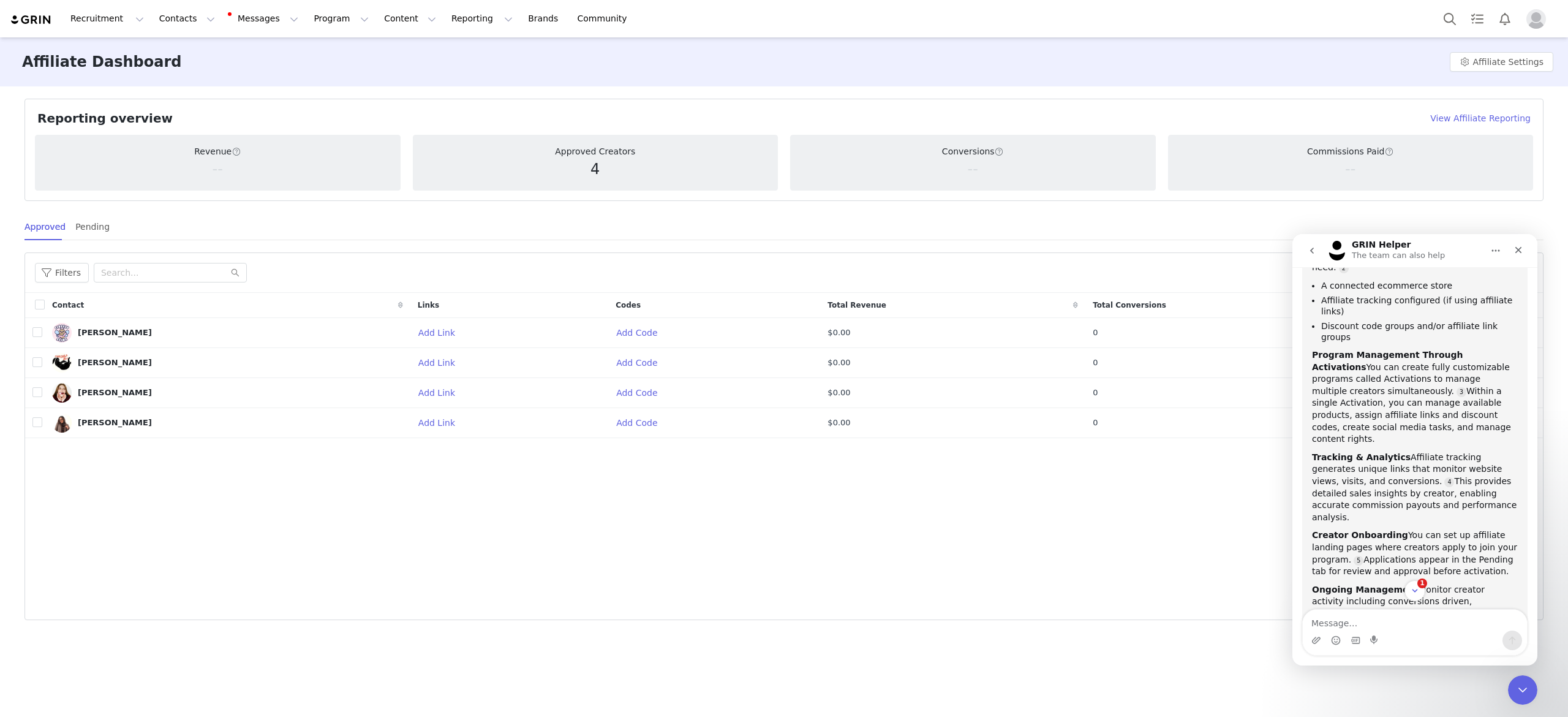
scroll to position [1581, 0]
